Goal: Task Accomplishment & Management: Manage account settings

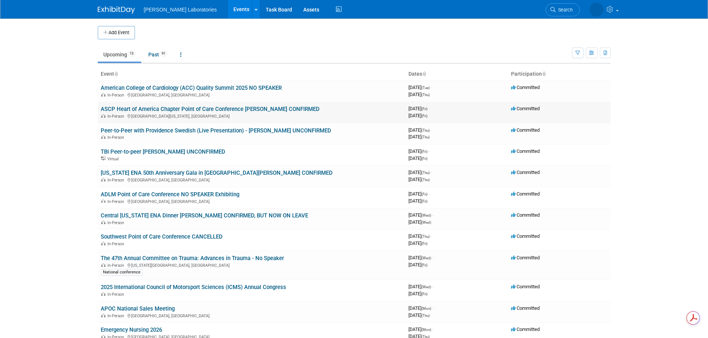
click at [162, 109] on link "ASCP Heart of America Chapter Point of Care Conference [PERSON_NAME] CONFIRMED" at bounding box center [210, 109] width 219 height 7
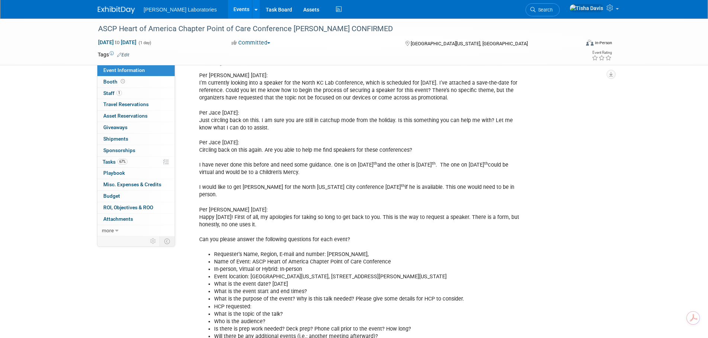
scroll to position [158, 0]
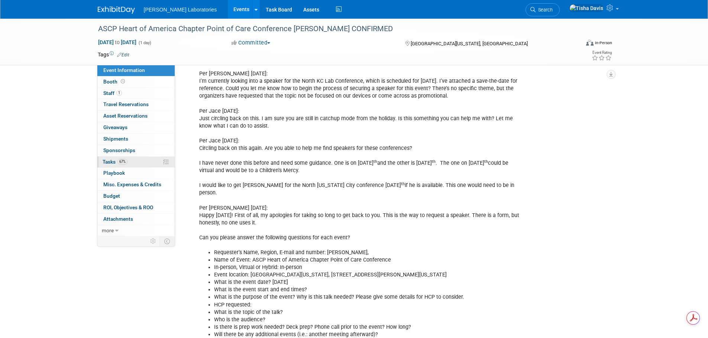
click at [108, 160] on span "Tasks 67%" at bounding box center [115, 162] width 25 height 6
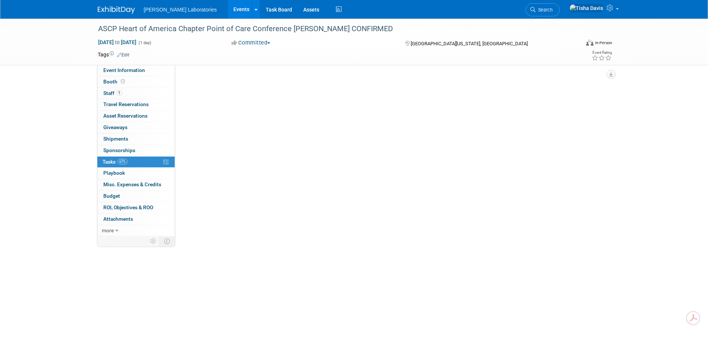
scroll to position [0, 0]
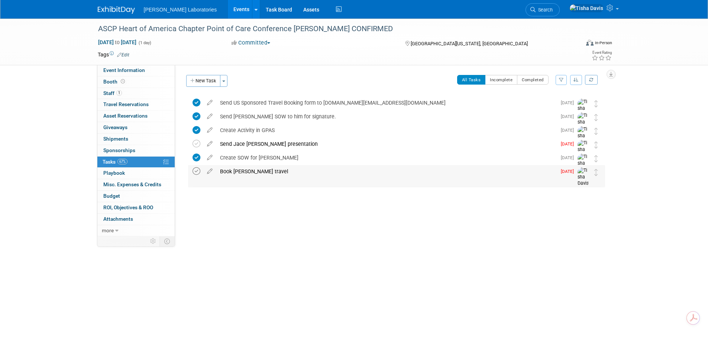
click at [196, 169] on icon at bounding box center [196, 172] width 8 height 8
click at [133, 72] on span "Event Information" at bounding box center [124, 70] width 42 height 6
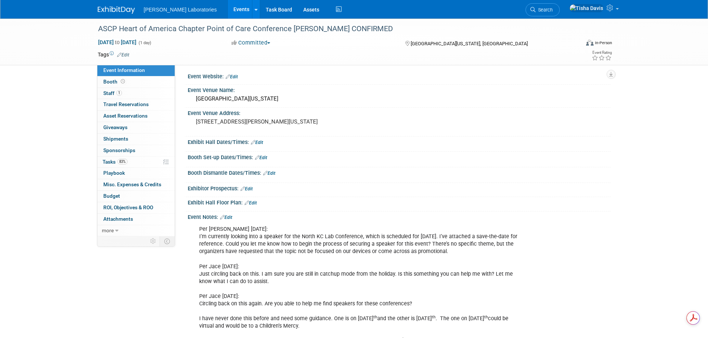
scroll to position [37, 0]
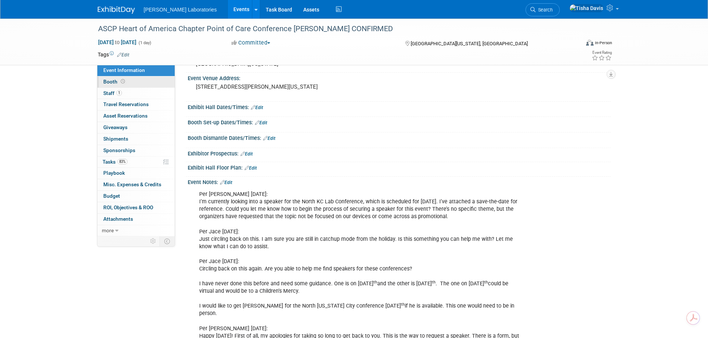
click at [107, 79] on span "Booth" at bounding box center [114, 82] width 23 height 6
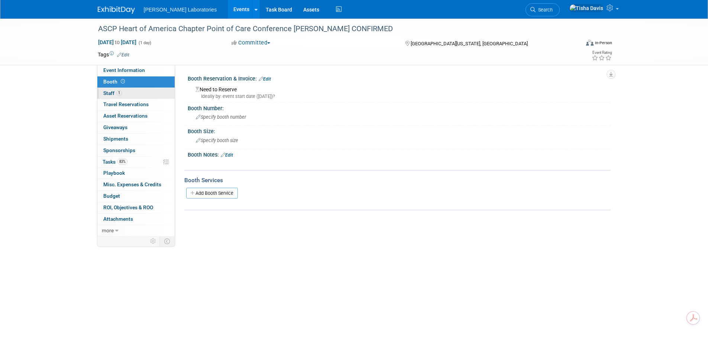
click at [110, 93] on span "Staff 1" at bounding box center [112, 93] width 19 height 6
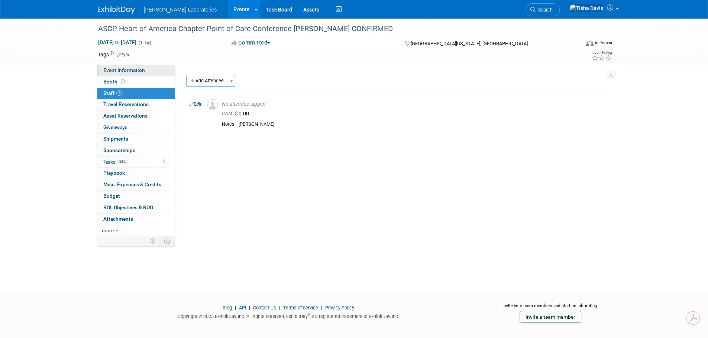
click at [117, 70] on span "Event Information" at bounding box center [124, 70] width 42 height 6
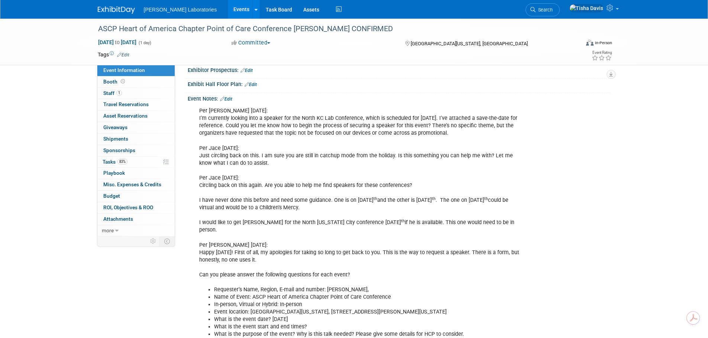
scroll to position [74, 0]
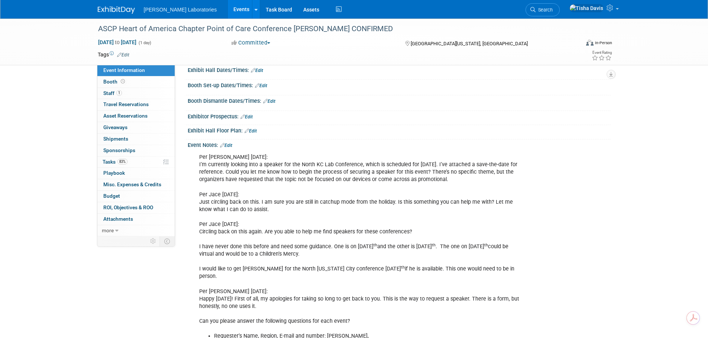
click at [228, 5] on link "Events" at bounding box center [241, 9] width 27 height 19
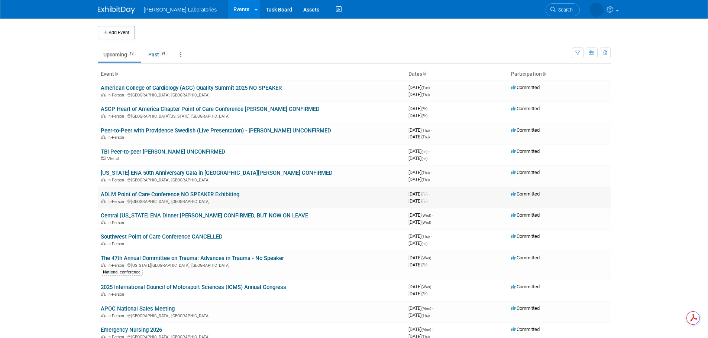
click at [156, 194] on link "ADLM Point of Care Conference NO SPEAKER Exhibiting" at bounding box center [170, 194] width 139 height 7
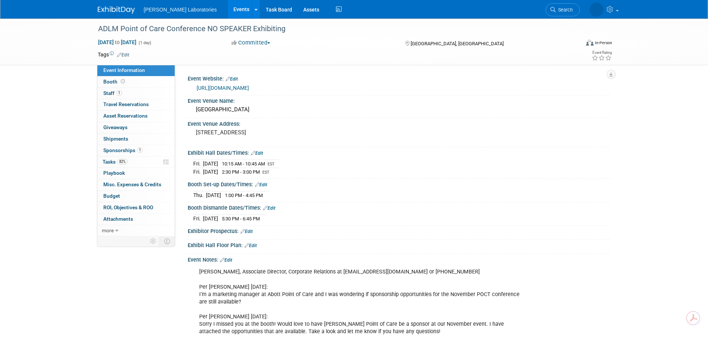
click at [228, 6] on link "Events" at bounding box center [241, 9] width 27 height 19
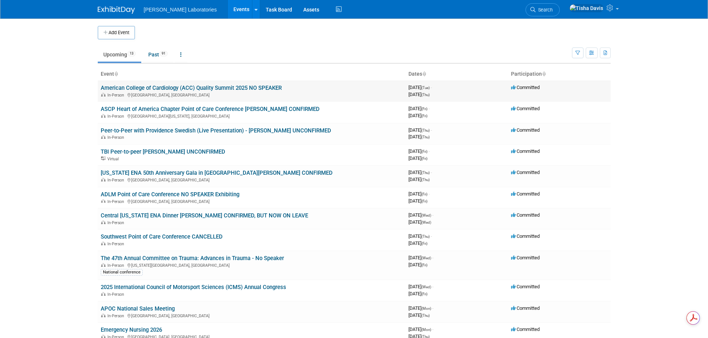
click at [171, 88] on link "American College of Cardiology (ACC) Quality Summit 2025 NO SPEAKER" at bounding box center [191, 88] width 181 height 7
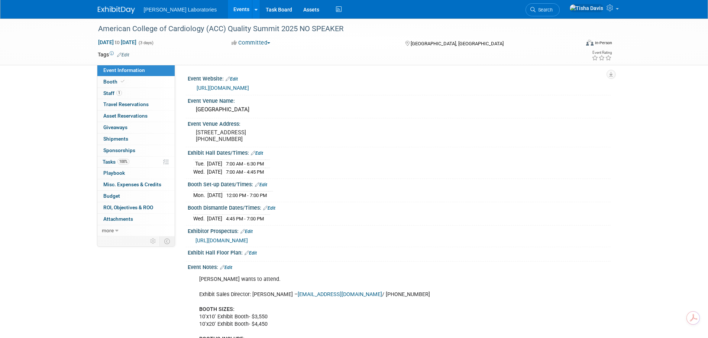
click at [228, 13] on link "Events" at bounding box center [241, 9] width 27 height 19
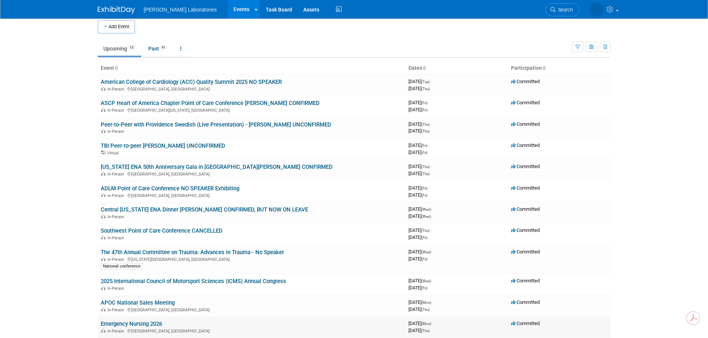
scroll to position [4, 0]
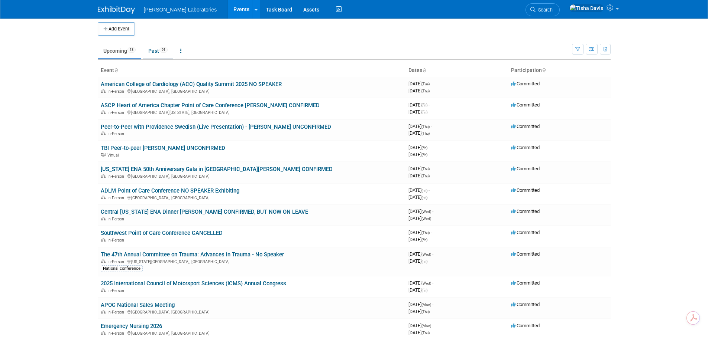
click at [151, 51] on link "Past 91" at bounding box center [158, 51] width 30 height 14
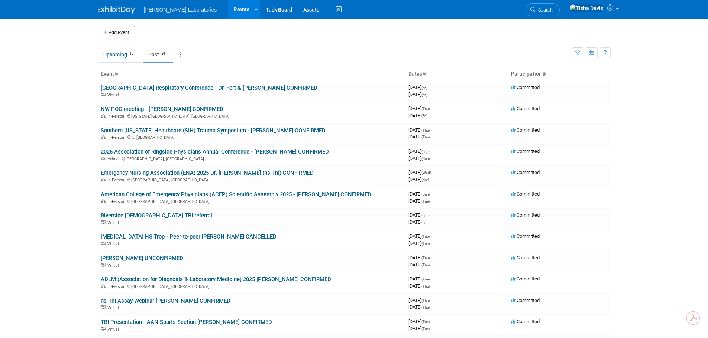
click at [115, 54] on link "Upcoming 13" at bounding box center [119, 55] width 43 height 14
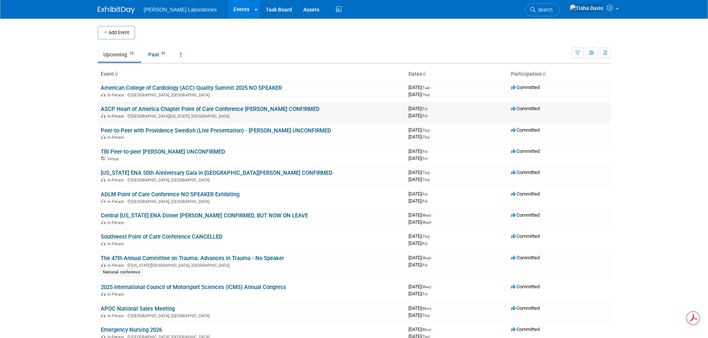
click at [143, 108] on link "ASCP Heart of America Chapter Point of Care Conference [PERSON_NAME] CONFIRMED" at bounding box center [210, 109] width 219 height 7
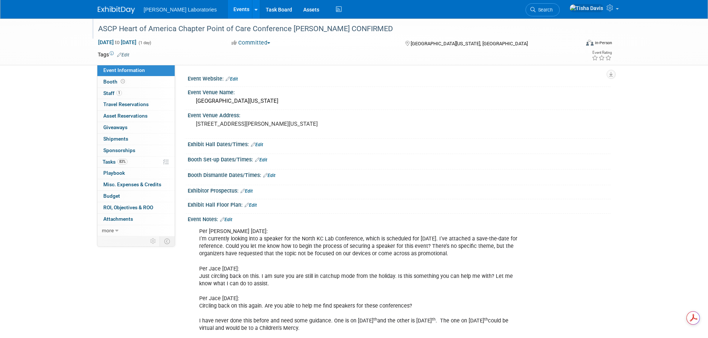
click at [314, 36] on div "ASCP Heart of America Chapter Point of Care Conference [PERSON_NAME] CONFIRMED" at bounding box center [334, 30] width 479 height 12
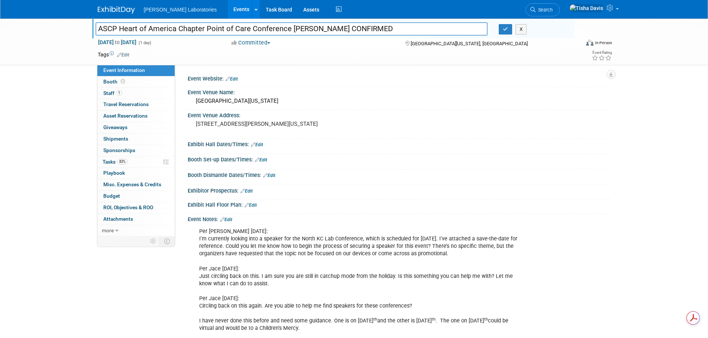
drag, startPoint x: 98, startPoint y: 29, endPoint x: 288, endPoint y: 32, distance: 189.9
click at [288, 32] on input "ASCP Heart of America Chapter Point of Care Conference [PERSON_NAME] CONFIRMED" at bounding box center [291, 28] width 392 height 13
click at [373, 127] on div "Event Venue Address: 2800 Clay Edwards Drive North Kansas City MO 64116" at bounding box center [397, 124] width 426 height 29
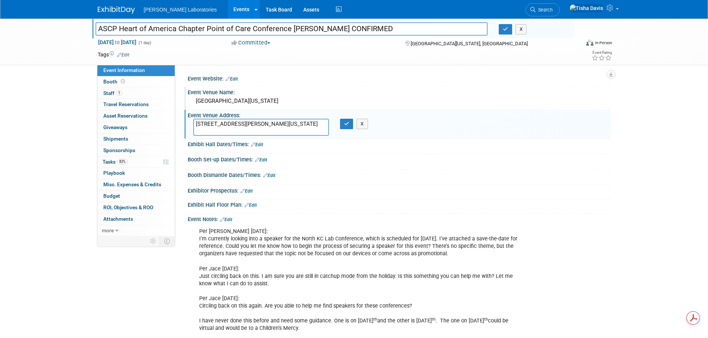
click at [207, 104] on div "North Kansas City Hospital" at bounding box center [399, 101] width 412 height 12
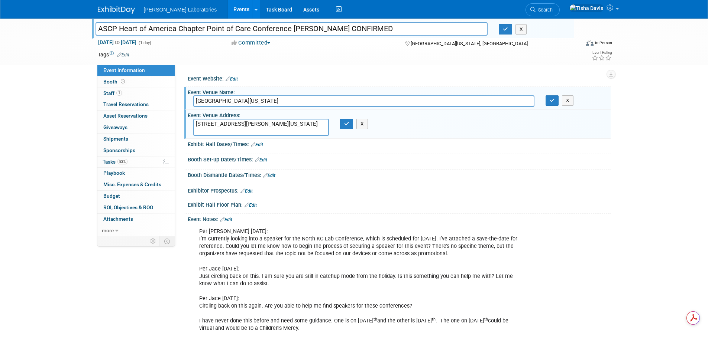
click at [210, 126] on textarea "2800 Clay Edwards Drive North Kansas City MO 64116" at bounding box center [261, 127] width 136 height 17
drag, startPoint x: 196, startPoint y: 123, endPoint x: 272, endPoint y: 130, distance: 76.2
click at [272, 130] on textarea "2800 Clay Edwards Drive North Kansas City MO 64116" at bounding box center [261, 127] width 136 height 17
click at [568, 100] on button "X" at bounding box center [568, 100] width 12 height 10
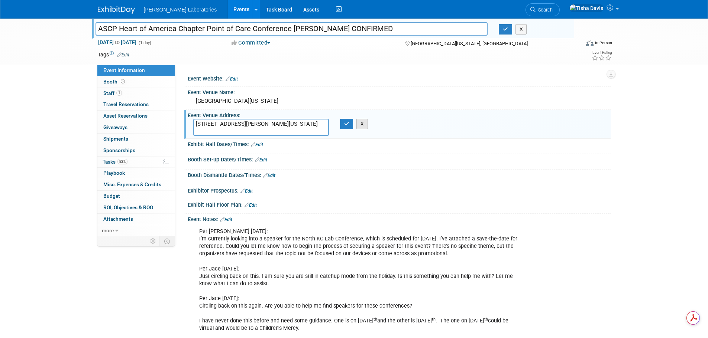
click at [361, 123] on button "X" at bounding box center [362, 124] width 12 height 10
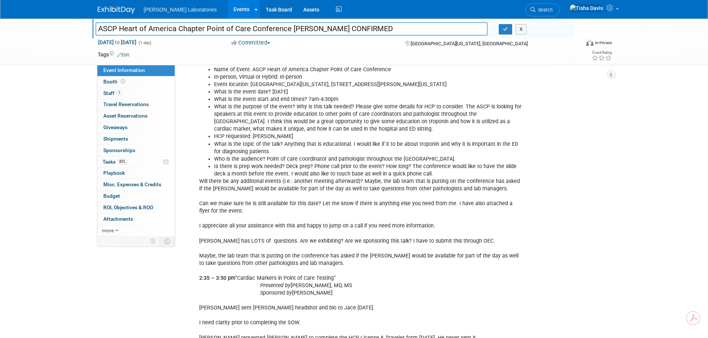
scroll to position [706, 0]
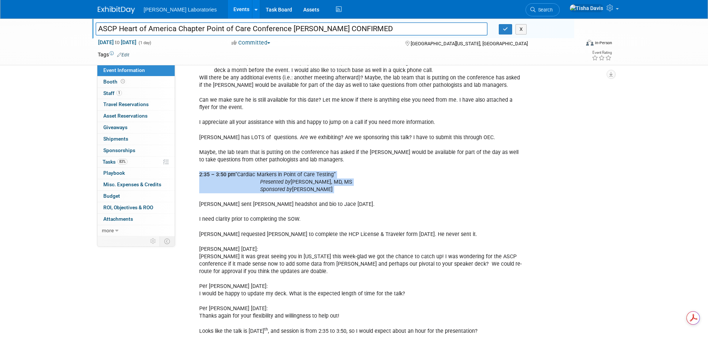
drag, startPoint x: 194, startPoint y: 167, endPoint x: 344, endPoint y: 188, distance: 150.8
click at [344, 188] on div "Per Jace Bausch 7/2/25: I’m currently looking into a speaker for the North KC L…" at bounding box center [361, 167] width 335 height 1298
copy div "2:35 – 3:50 pm “Cardiac Markers in Point of Care Testing” Presented by Simon A.…"
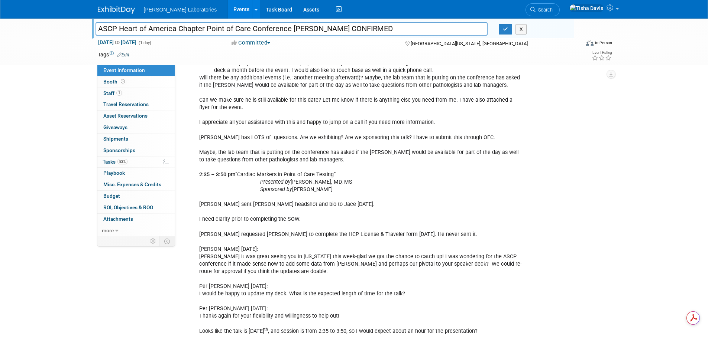
click at [569, 180] on div "Per Jace Bausch 7/2/25: I’m currently looking into a speaker for the North KC L…" at bounding box center [399, 167] width 423 height 1301
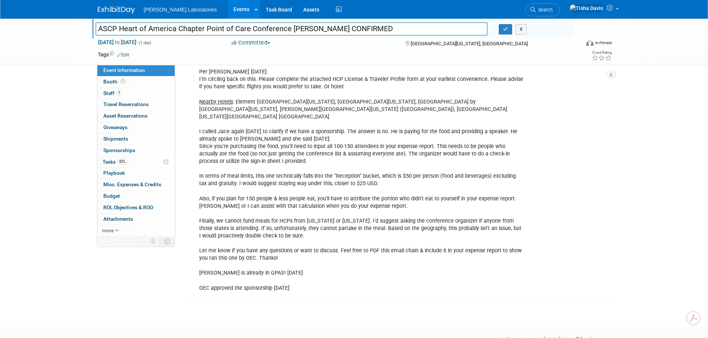
scroll to position [1252, 0]
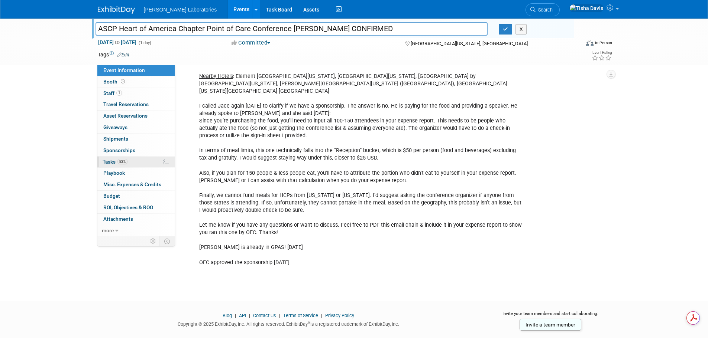
click at [108, 160] on span "Tasks 83%" at bounding box center [115, 162] width 25 height 6
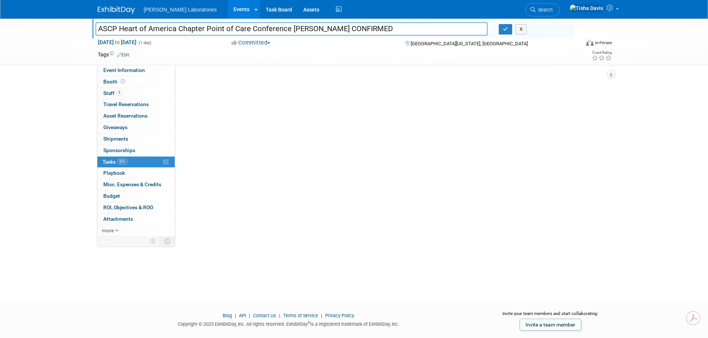
scroll to position [0, 0]
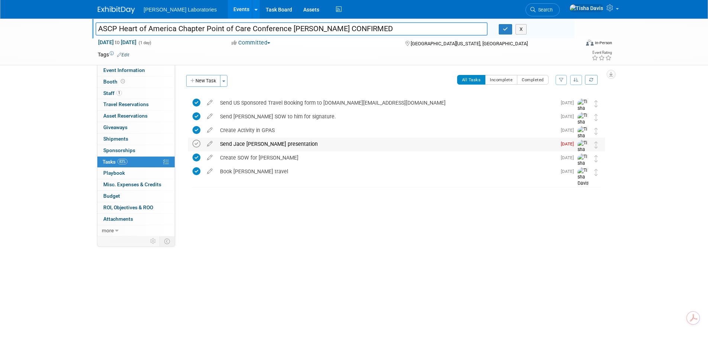
click at [195, 142] on icon at bounding box center [196, 144] width 8 height 8
click at [208, 78] on button "New Task" at bounding box center [203, 81] width 34 height 12
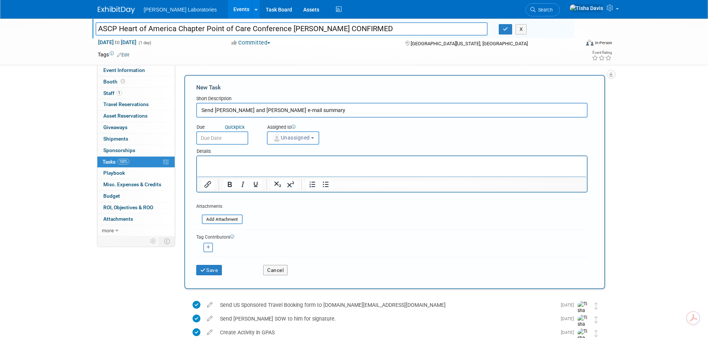
type input "Send Katrina and Torey e-mail summary"
click at [227, 136] on input "text" at bounding box center [222, 138] width 52 height 13
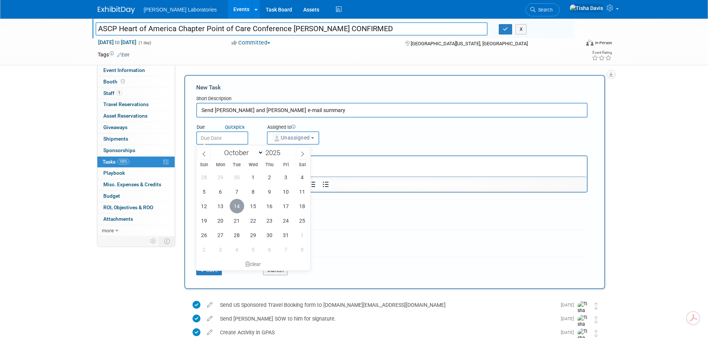
click at [237, 205] on span "14" at bounding box center [237, 206] width 14 height 14
type input "Oct 14, 2025"
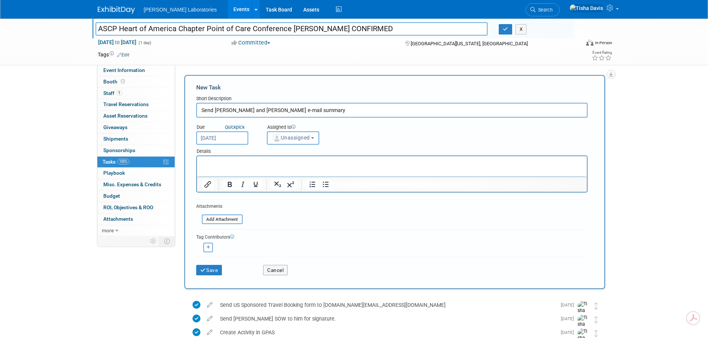
click at [315, 140] on button "Unassigned" at bounding box center [293, 138] width 53 height 13
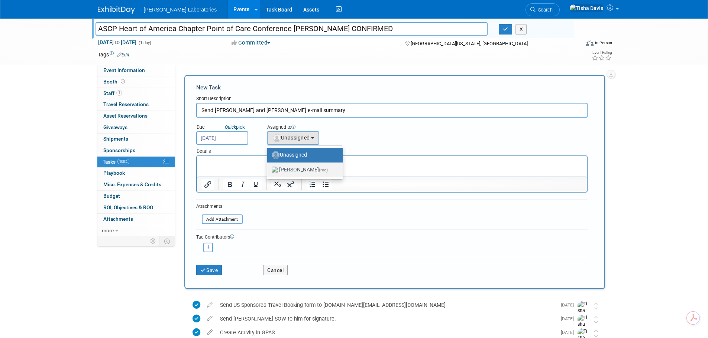
click at [306, 171] on label "Tisha Davis (me)" at bounding box center [303, 170] width 64 height 12
click at [268, 171] on input "Tisha Davis (me)" at bounding box center [265, 169] width 5 height 5
select select "2770856e-d6b1-4121-bfe1-202d7e478624"
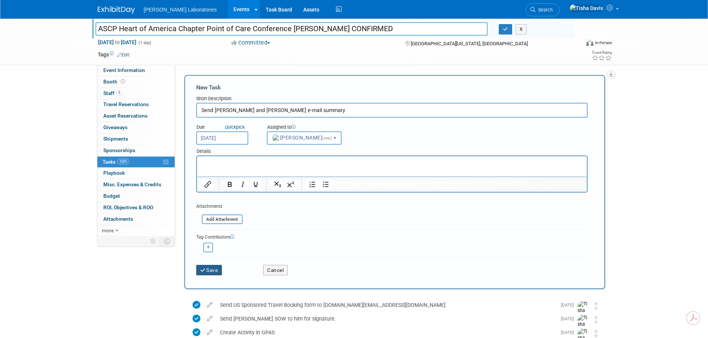
click at [209, 269] on button "Save" at bounding box center [209, 270] width 26 height 10
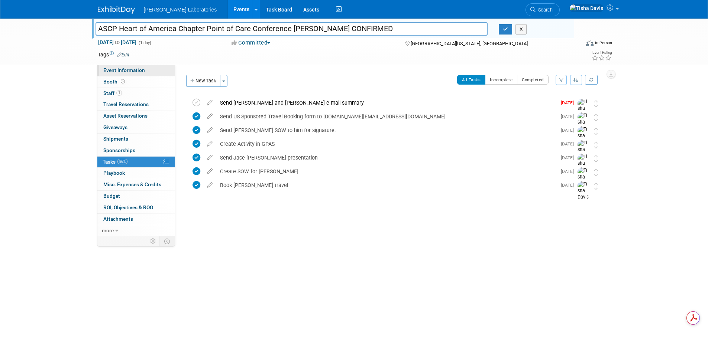
click at [134, 73] on link "Event Information" at bounding box center [135, 70] width 77 height 11
